Goal: Task Accomplishment & Management: Manage account settings

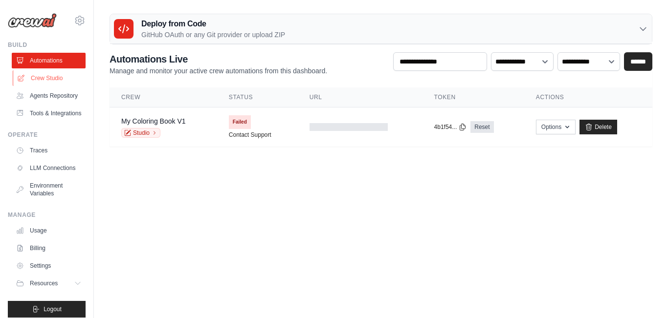
click at [54, 74] on link "Crew Studio" at bounding box center [50, 78] width 74 height 16
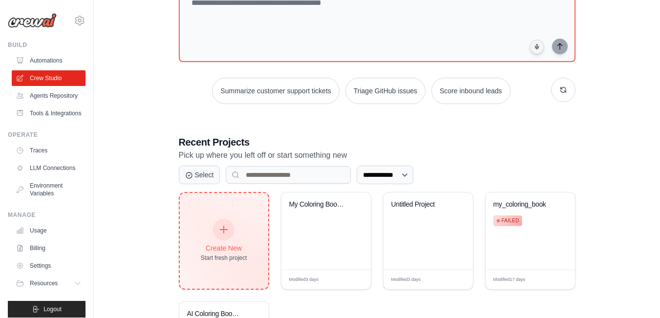
scroll to position [185, 0]
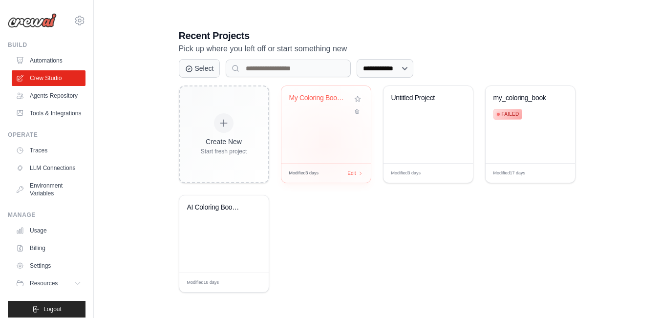
click at [325, 147] on div "My Coloring Book Project" at bounding box center [326, 124] width 89 height 77
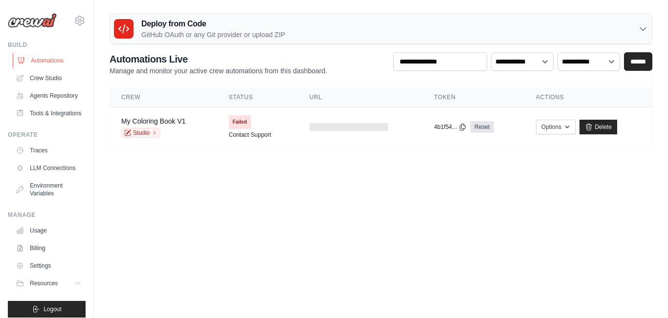
click at [55, 58] on link "Automations" at bounding box center [50, 61] width 74 height 16
click at [59, 75] on link "Crew Studio" at bounding box center [50, 78] width 74 height 16
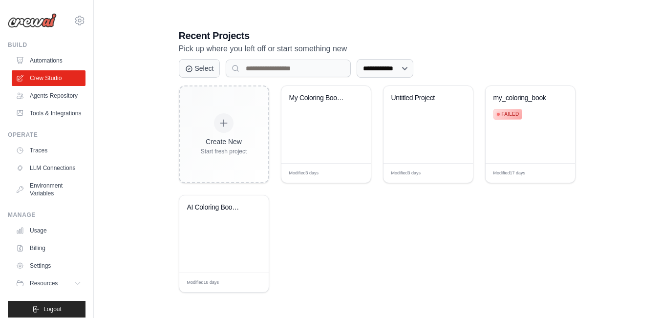
scroll to position [31, 0]
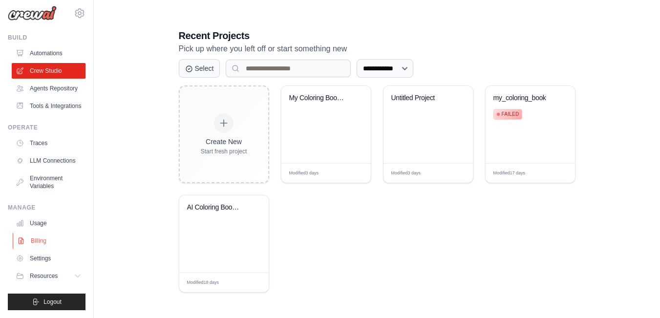
click at [42, 241] on link "Billing" at bounding box center [50, 241] width 74 height 16
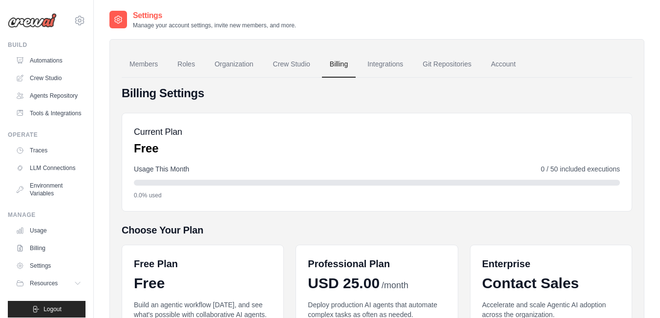
click at [169, 183] on div at bounding box center [377, 183] width 486 height 6
click at [35, 72] on link "Crew Studio" at bounding box center [50, 78] width 74 height 16
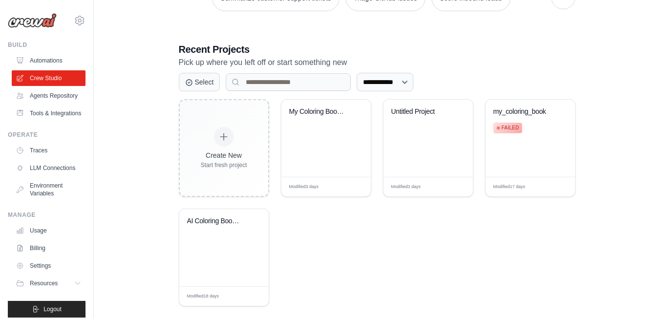
scroll to position [185, 0]
